Goal: Use online tool/utility: Utilize a website feature to perform a specific function

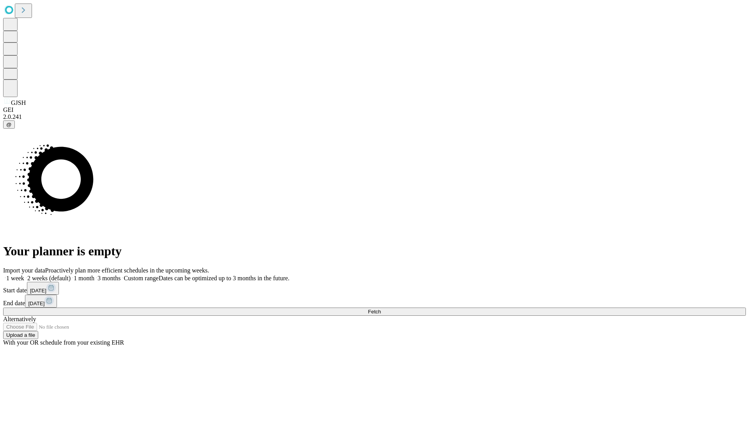
click at [24, 275] on label "1 week" at bounding box center [13, 278] width 21 height 7
click at [381, 309] on span "Fetch" at bounding box center [374, 312] width 13 height 6
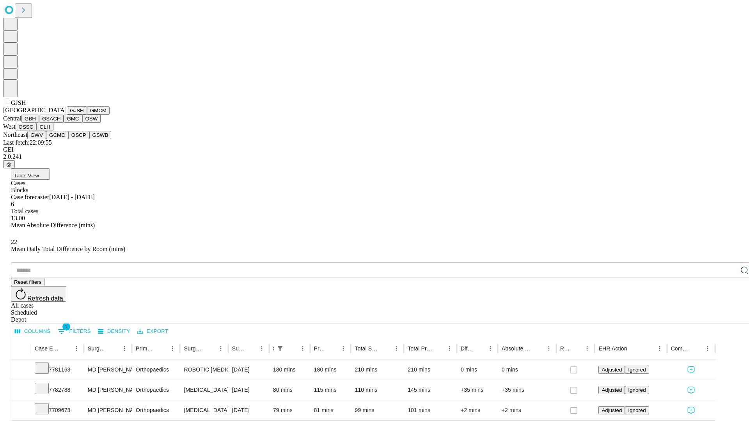
click at [87, 115] on button "GMCM" at bounding box center [98, 110] width 23 height 8
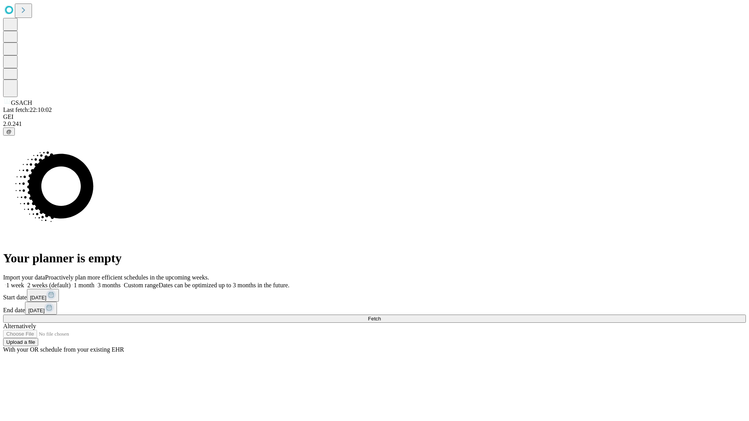
click at [24, 282] on label "1 week" at bounding box center [13, 285] width 21 height 7
click at [381, 316] on span "Fetch" at bounding box center [374, 319] width 13 height 6
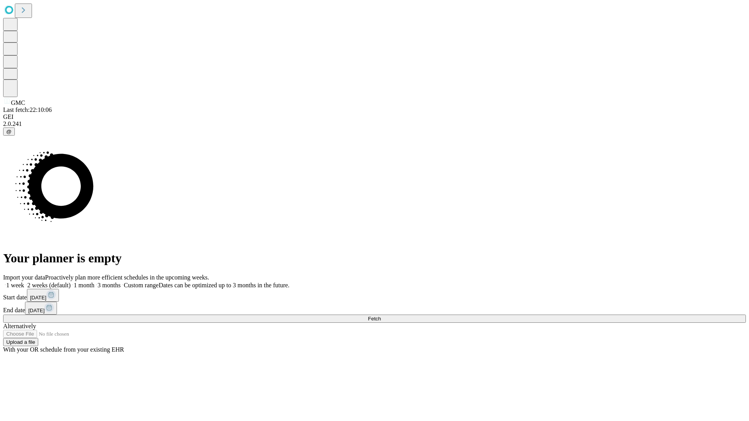
click at [24, 282] on label "1 week" at bounding box center [13, 285] width 21 height 7
click at [381, 316] on span "Fetch" at bounding box center [374, 319] width 13 height 6
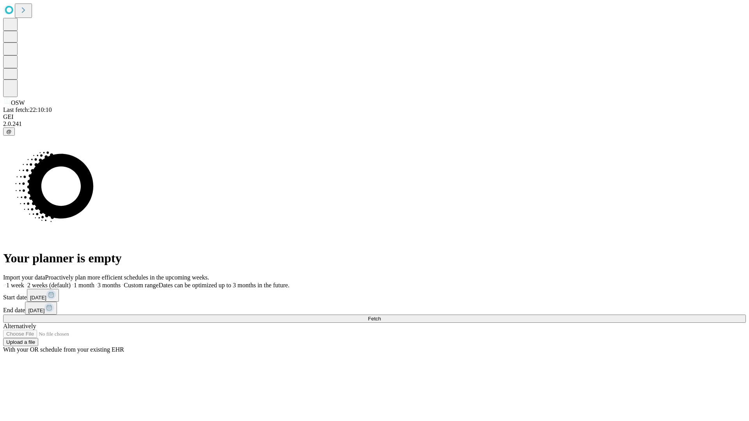
click at [24, 282] on label "1 week" at bounding box center [13, 285] width 21 height 7
click at [381, 316] on span "Fetch" at bounding box center [374, 319] width 13 height 6
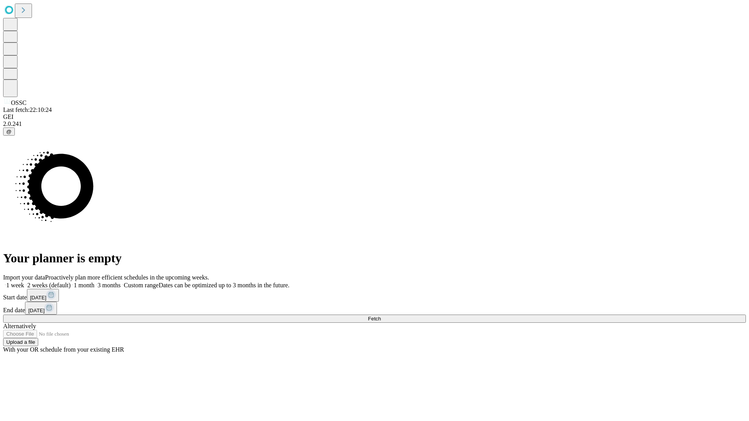
click at [24, 282] on label "1 week" at bounding box center [13, 285] width 21 height 7
click at [381, 316] on span "Fetch" at bounding box center [374, 319] width 13 height 6
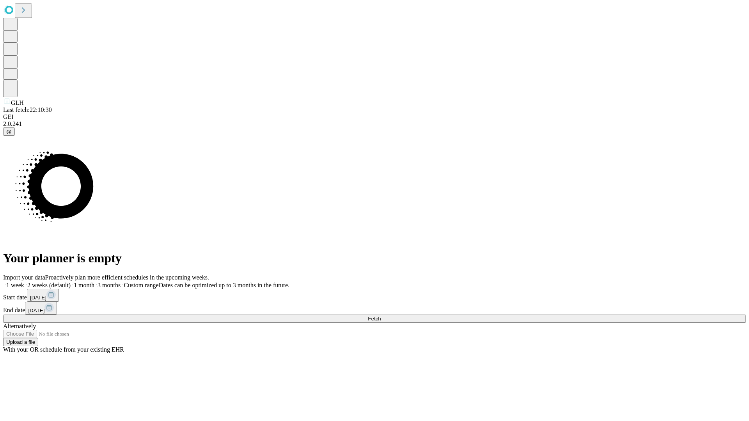
click at [24, 282] on label "1 week" at bounding box center [13, 285] width 21 height 7
click at [381, 316] on span "Fetch" at bounding box center [374, 319] width 13 height 6
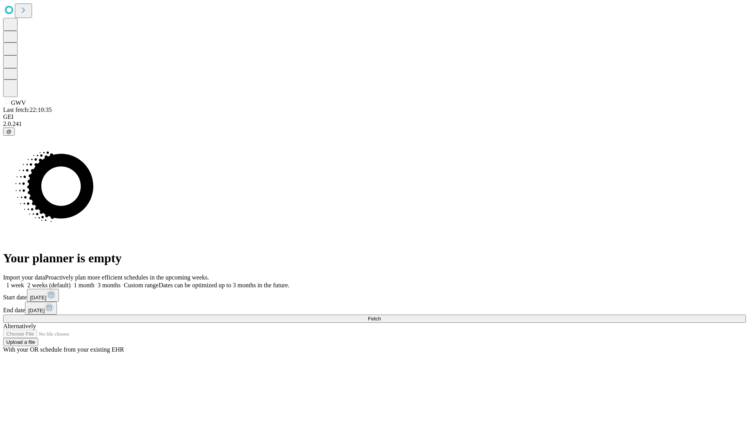
click at [24, 282] on label "1 week" at bounding box center [13, 285] width 21 height 7
click at [381, 316] on span "Fetch" at bounding box center [374, 319] width 13 height 6
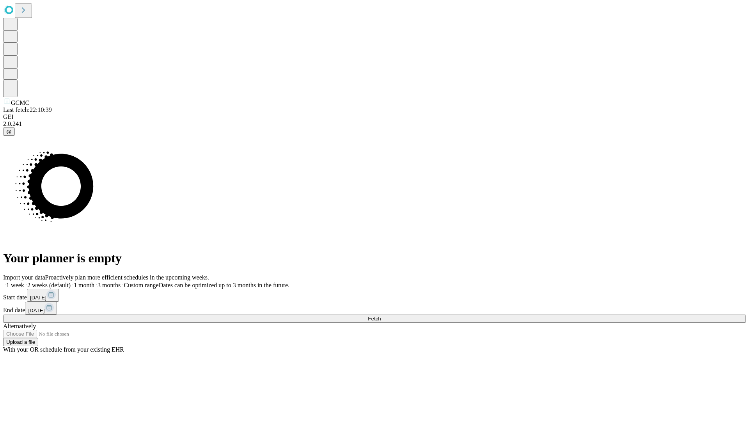
click at [24, 282] on label "1 week" at bounding box center [13, 285] width 21 height 7
click at [381, 316] on span "Fetch" at bounding box center [374, 319] width 13 height 6
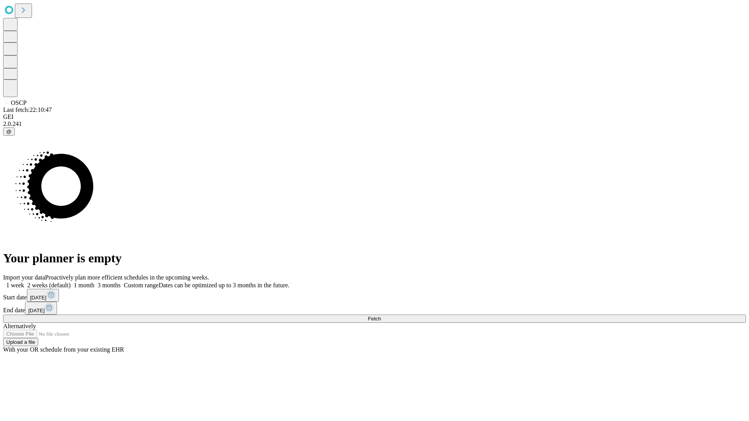
click at [24, 282] on label "1 week" at bounding box center [13, 285] width 21 height 7
click at [381, 316] on span "Fetch" at bounding box center [374, 319] width 13 height 6
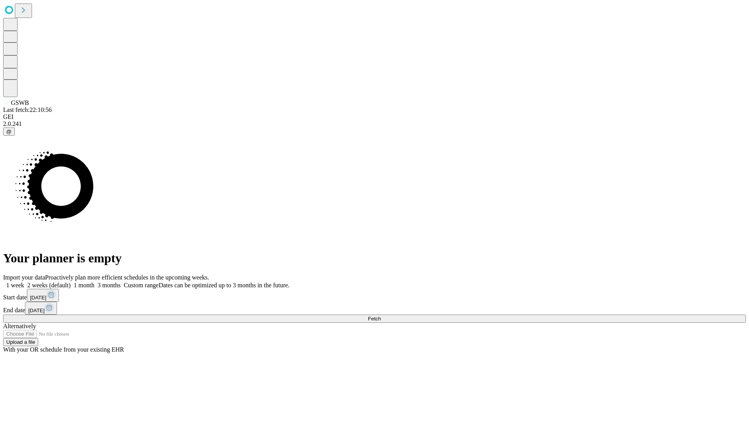
click at [24, 282] on label "1 week" at bounding box center [13, 285] width 21 height 7
click at [381, 316] on span "Fetch" at bounding box center [374, 319] width 13 height 6
